Goal: Information Seeking & Learning: Learn about a topic

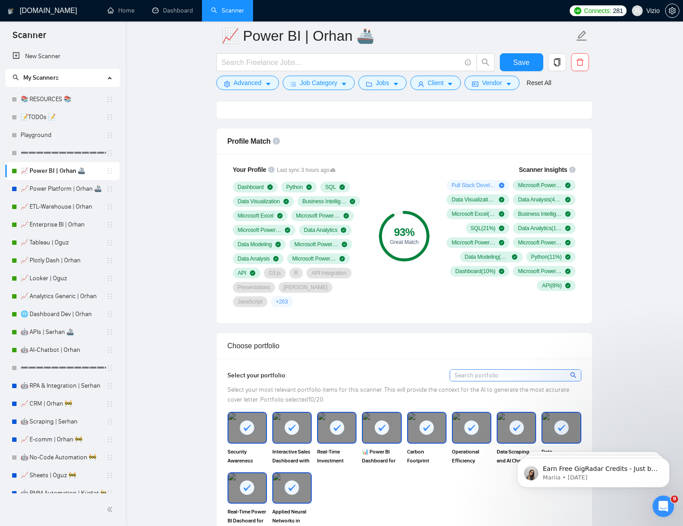
click at [50, 10] on h1 "[DOMAIN_NAME]" at bounding box center [48, 11] width 57 height 22
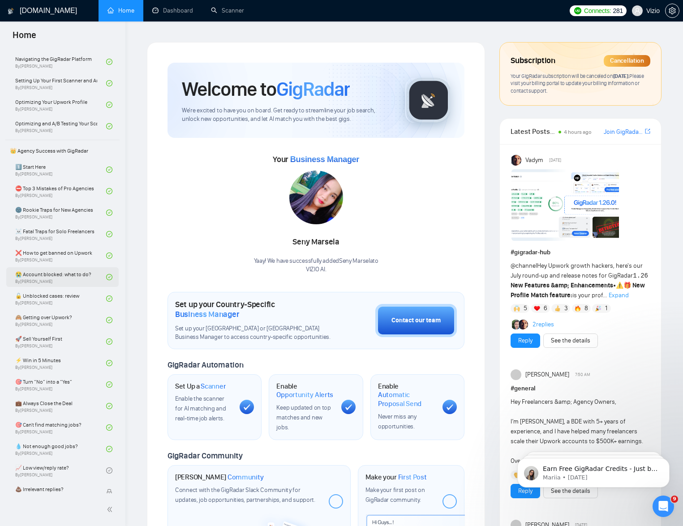
scroll to position [90, 0]
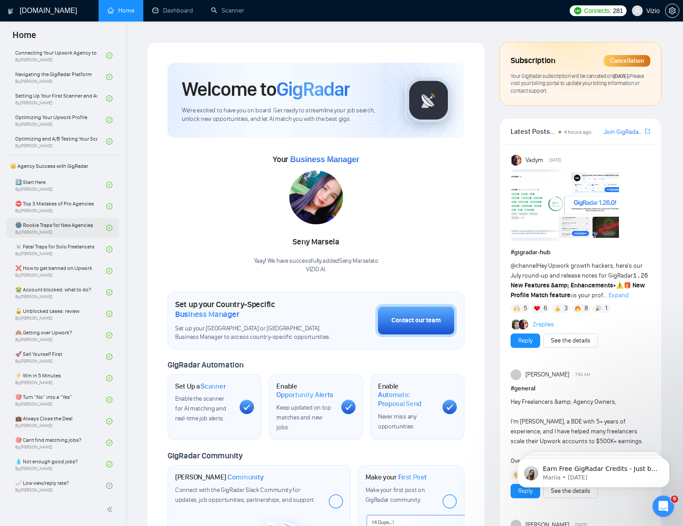
click at [61, 230] on link "🌚 Rookie Traps for New Agencies By [PERSON_NAME]" at bounding box center [60, 228] width 91 height 20
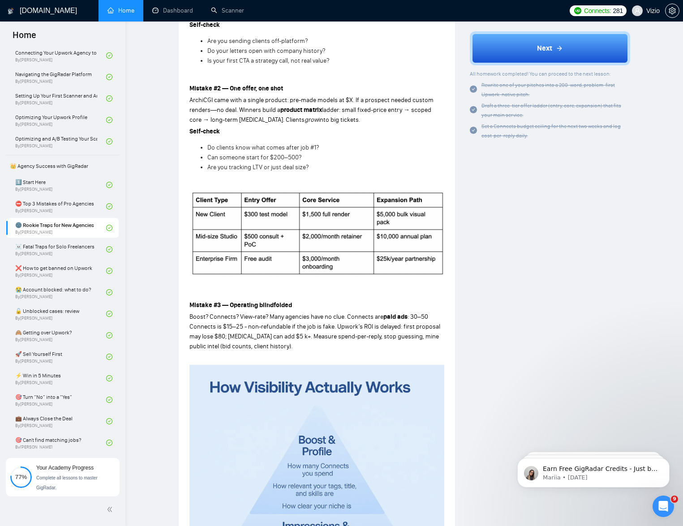
scroll to position [336, 0]
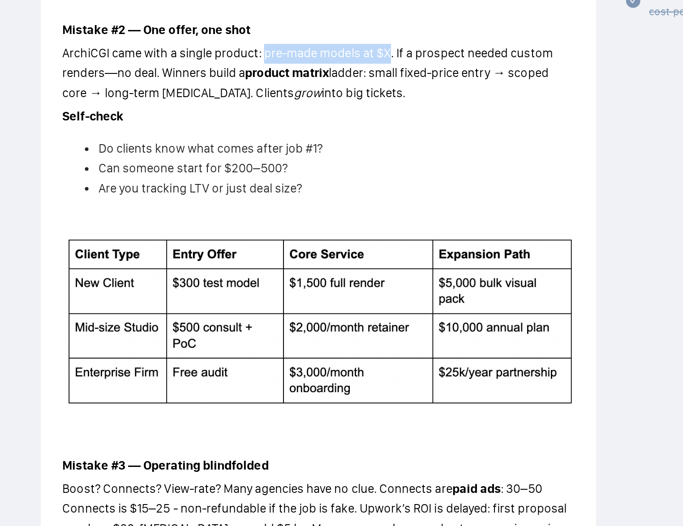
drag, startPoint x: 290, startPoint y: 151, endPoint x: 352, endPoint y: 152, distance: 61.4
click at [352, 153] on span "ArchiCGI came with a single product: pre-made models at $X. If a prospect neede…" at bounding box center [312, 161] width 244 height 17
click at [202, 153] on span "ArchiCGI came with a single product: pre-made models at $X. If a prospect neede…" at bounding box center [312, 161] width 244 height 17
drag, startPoint x: 204, startPoint y: 151, endPoint x: 212, endPoint y: 151, distance: 8.1
click at [212, 153] on span "ArchiCGI came with a single product: pre-made models at $X. If a prospect neede…" at bounding box center [312, 161] width 244 height 17
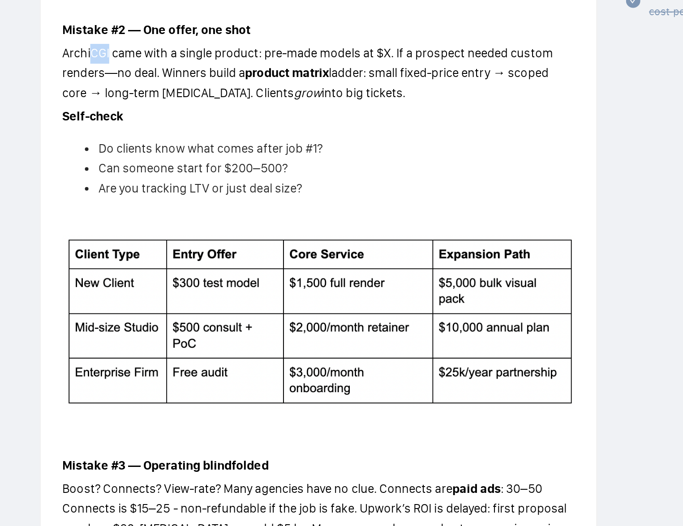
click at [377, 266] on img at bounding box center [317, 290] width 255 height 87
click at [198, 153] on span "ArchiCGI came with a single product: pre-made models at $X. If a prospect neede…" at bounding box center [312, 161] width 244 height 17
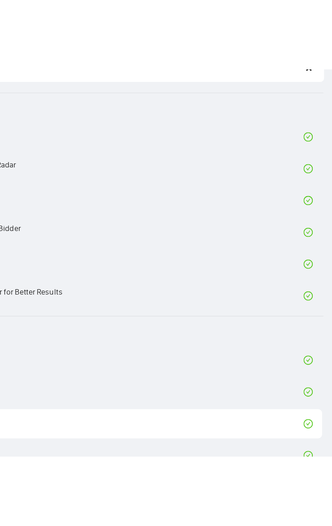
scroll to position [838, 0]
